Goal: Task Accomplishment & Management: Complete application form

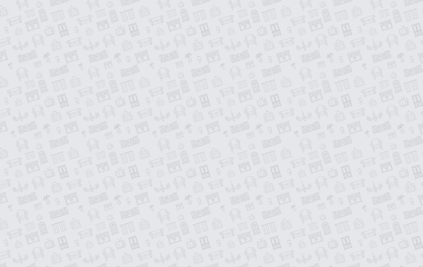
scroll to position [78, 0]
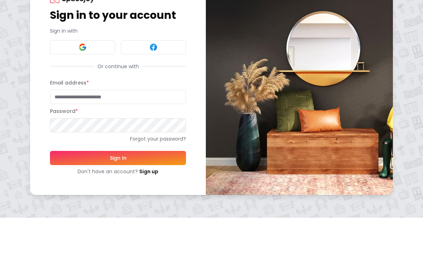
type input "**********"
click at [118, 200] on button "Sign In" at bounding box center [118, 207] width 136 height 14
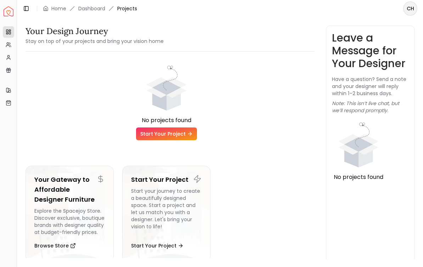
click at [177, 93] on icon "animation" at bounding box center [167, 87] width 40 height 21
click at [170, 100] on icon "animation" at bounding box center [174, 99] width 14 height 21
click at [176, 95] on icon "animation" at bounding box center [167, 87] width 40 height 21
click at [174, 138] on link "Start Your Project" at bounding box center [166, 133] width 61 height 13
